Goal: Find specific page/section: Find specific page/section

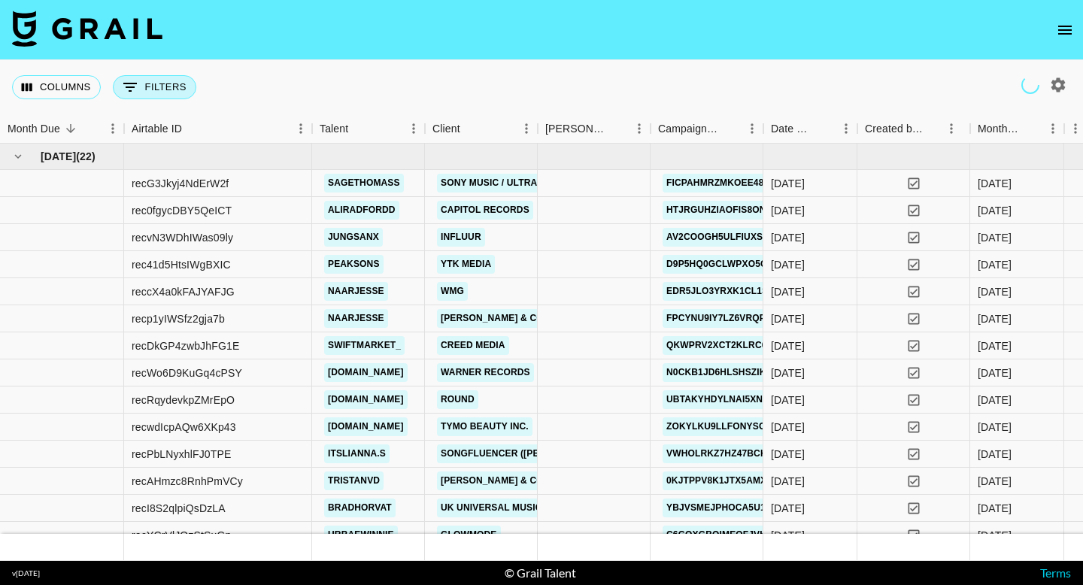
click at [178, 86] on button "0 Filters" at bounding box center [154, 87] width 83 height 24
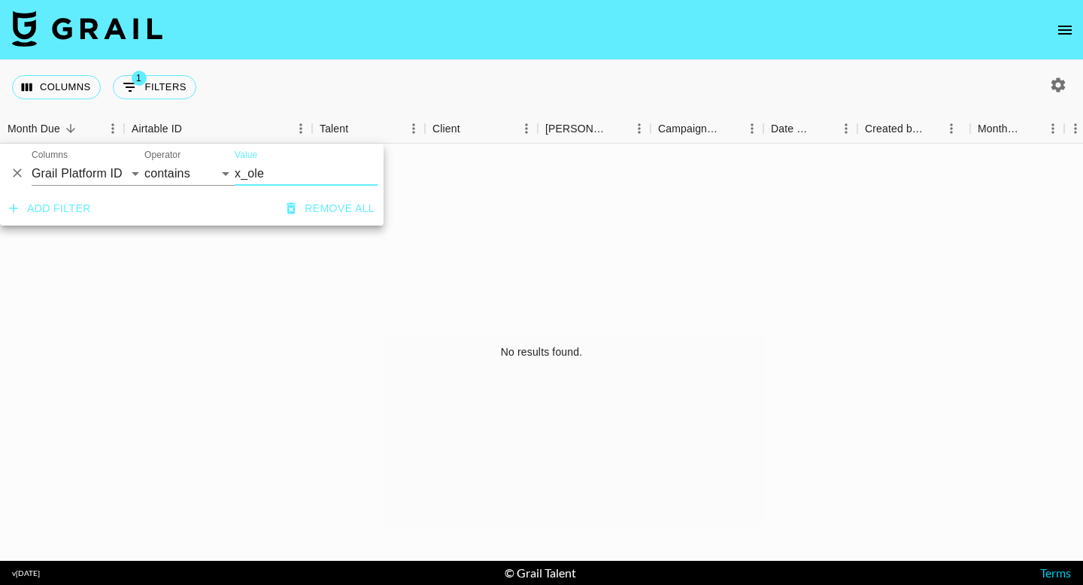
type input "x_ole"
click at [120, 178] on select "Grail Platform ID Airtable ID Talent Manager Client [PERSON_NAME] Campaign (Typ…" at bounding box center [88, 174] width 113 height 24
select select "talentName"
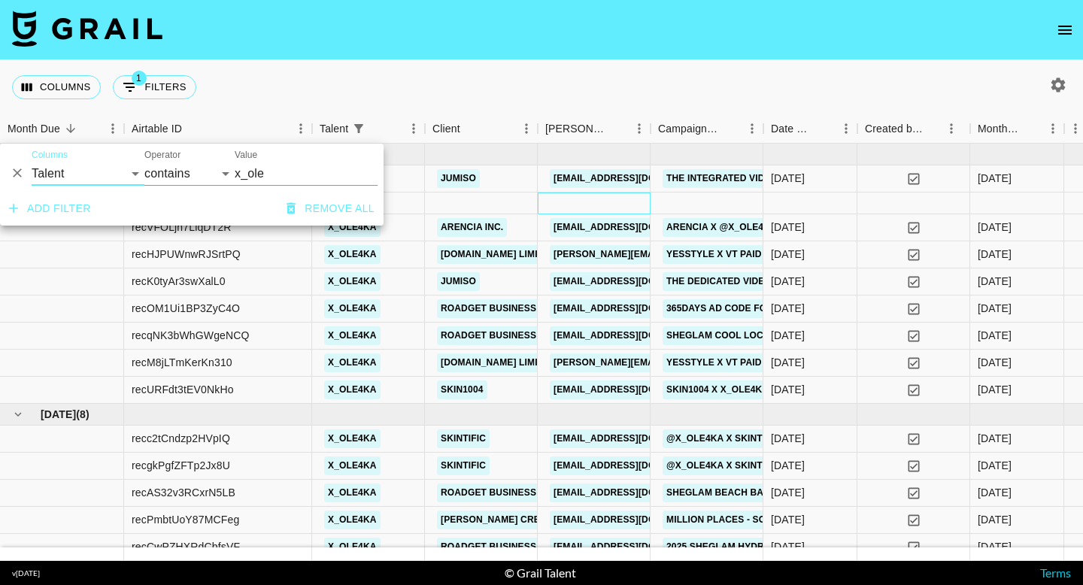
click at [632, 196] on div at bounding box center [594, 204] width 113 height 22
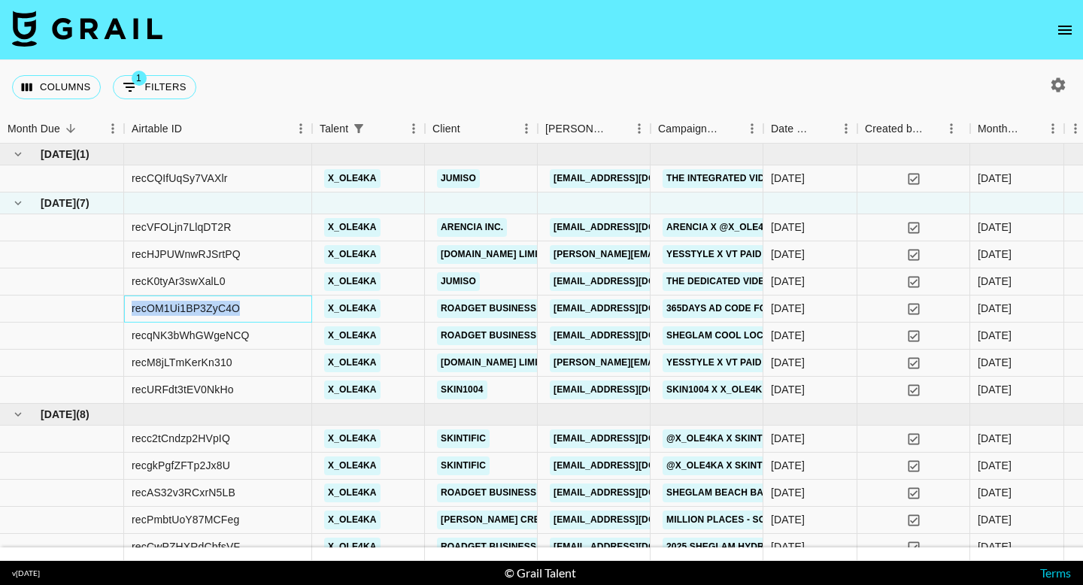
copy div "recOM1Ui1BP3ZyC4O"
drag, startPoint x: 263, startPoint y: 304, endPoint x: 123, endPoint y: 311, distance: 140.8
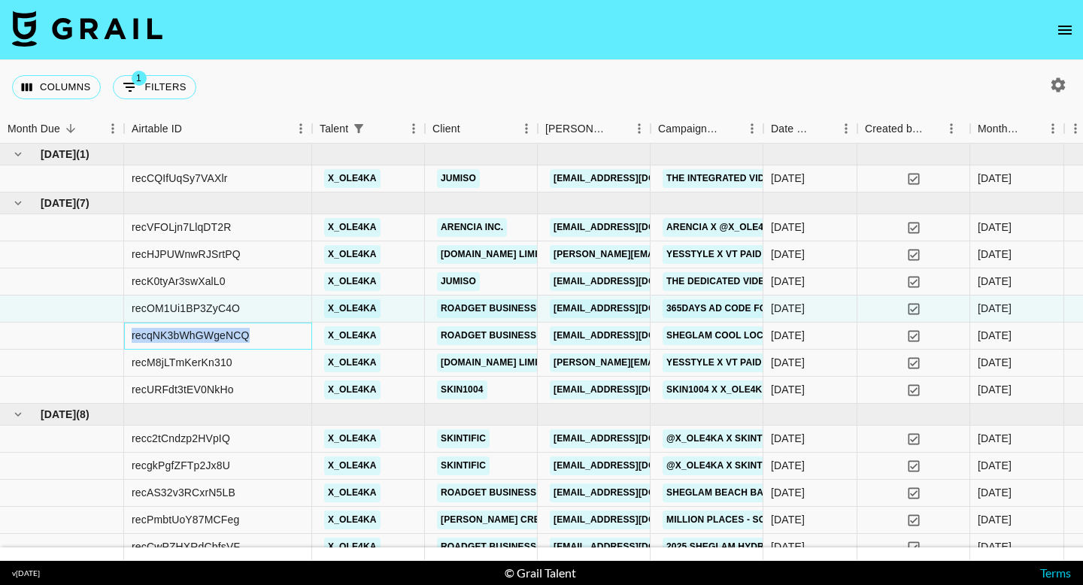
drag, startPoint x: 256, startPoint y: 340, endPoint x: 97, endPoint y: 338, distance: 159.5
copy div "recqNK3bWhGWgeNCQ"
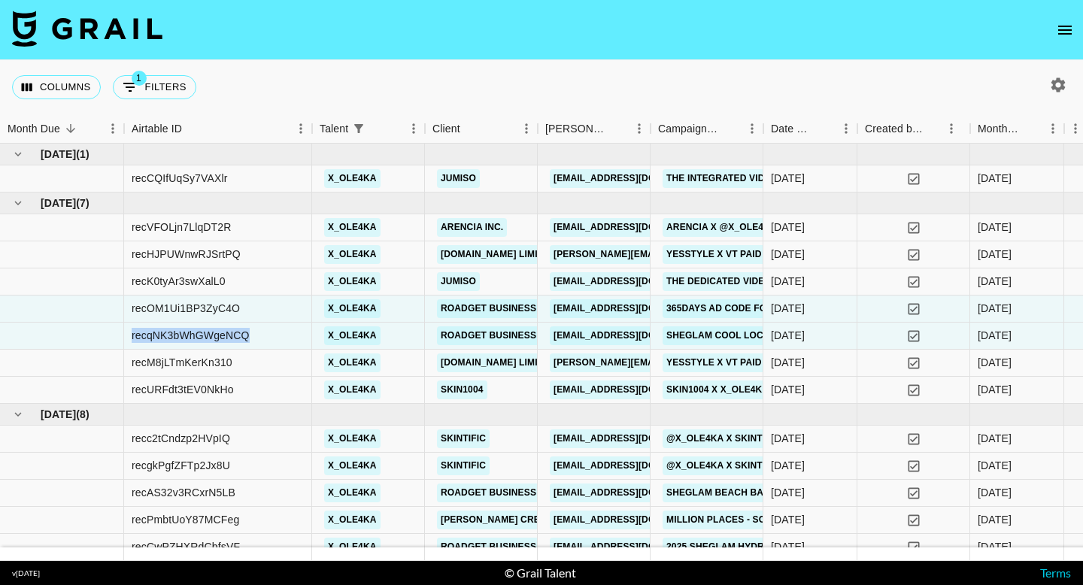
click at [1060, 35] on icon "open drawer" at bounding box center [1065, 30] width 18 height 18
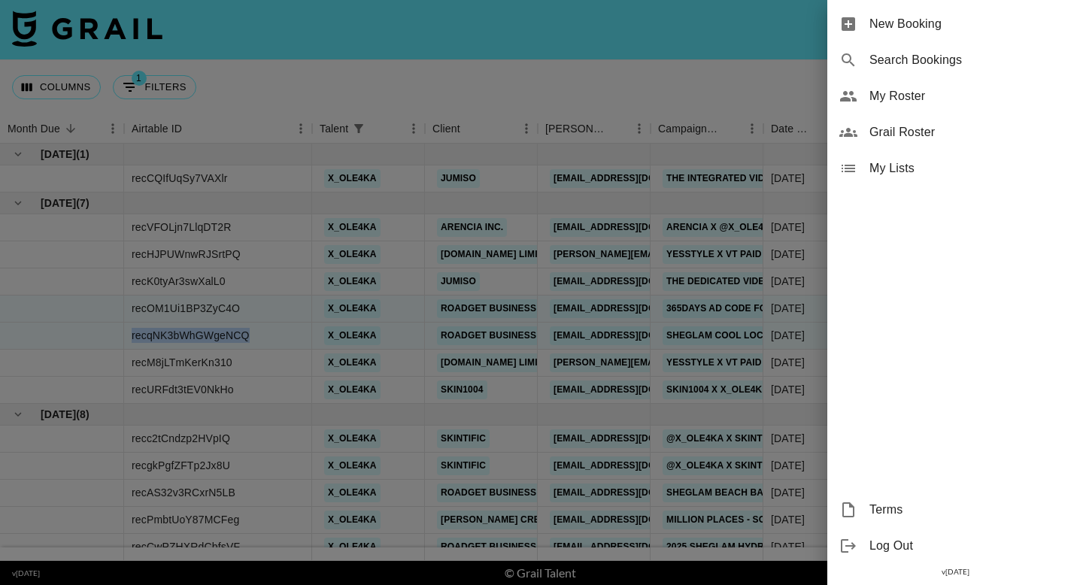
click at [894, 129] on span "Grail Roster" at bounding box center [970, 132] width 202 height 18
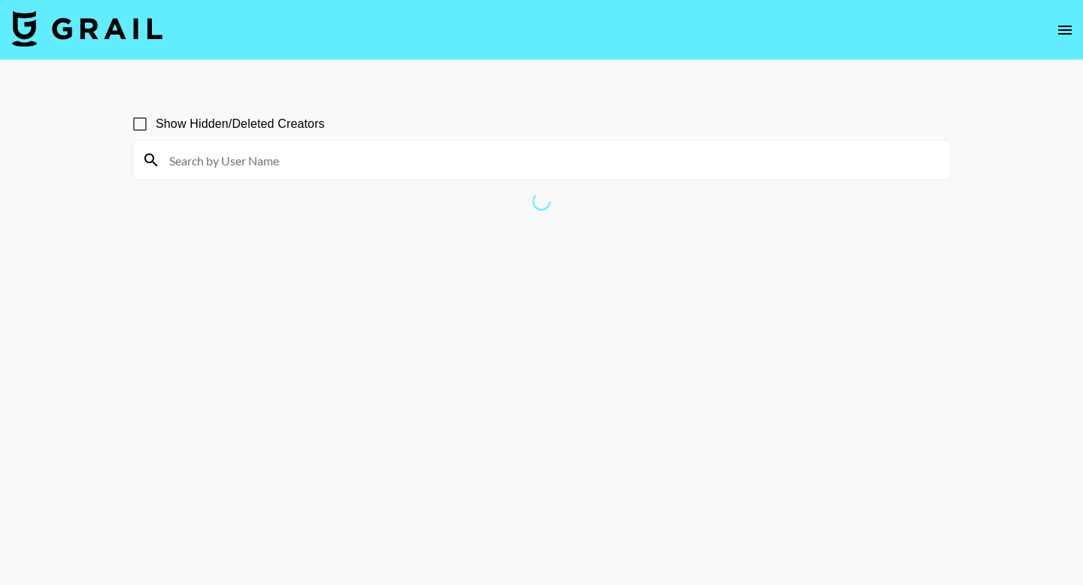
click at [220, 159] on input at bounding box center [550, 160] width 781 height 24
paste input "veronikapafik"
click at [172, 159] on input "veronikapafik" at bounding box center [550, 160] width 781 height 24
click at [257, 158] on input "veronikapafik" at bounding box center [550, 160] width 781 height 24
type input "v"
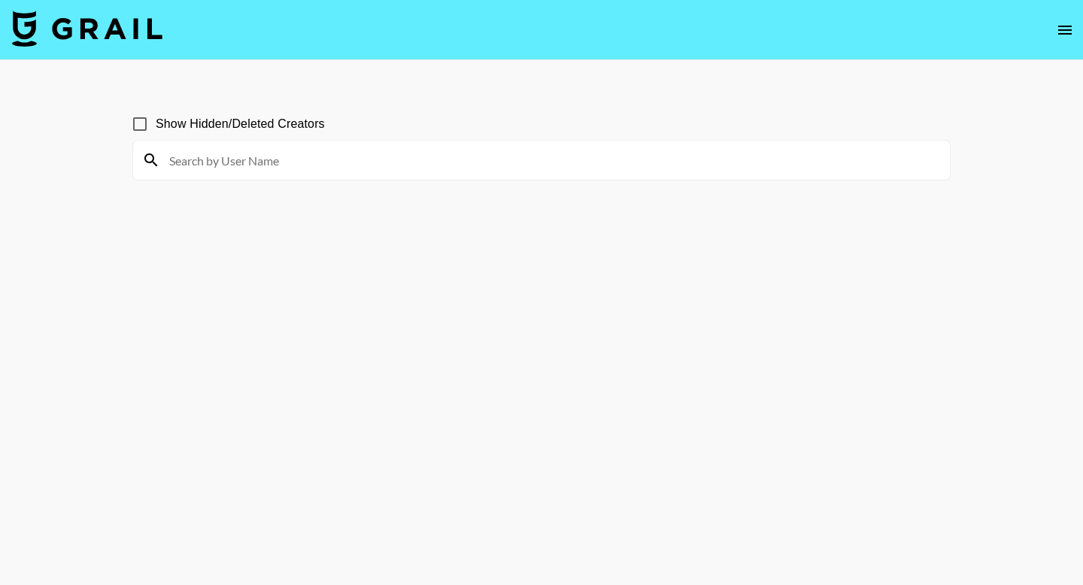
click at [297, 159] on input at bounding box center [550, 160] width 781 height 24
paste input "veronikapafik"
type input "veronikapafik"
